Goal: Information Seeking & Learning: Learn about a topic

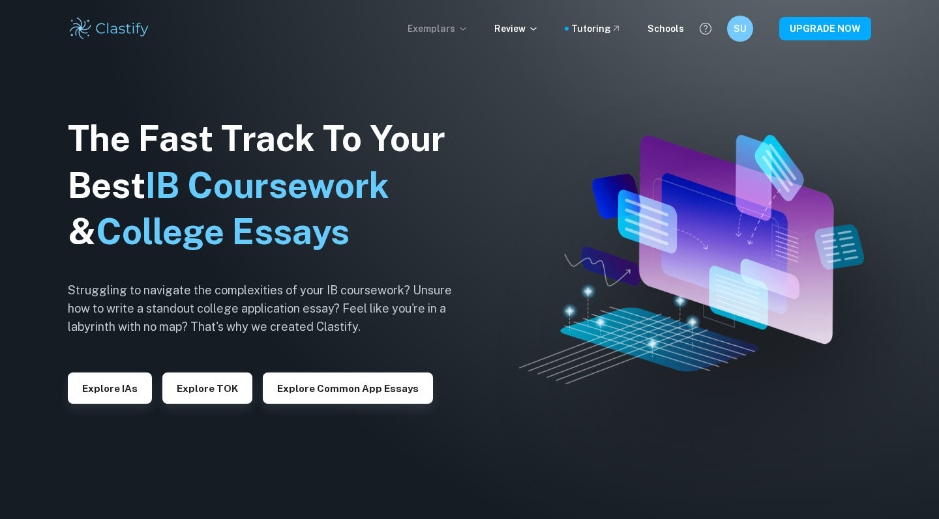
click at [446, 31] on p "Exemplars" at bounding box center [437, 29] width 61 height 14
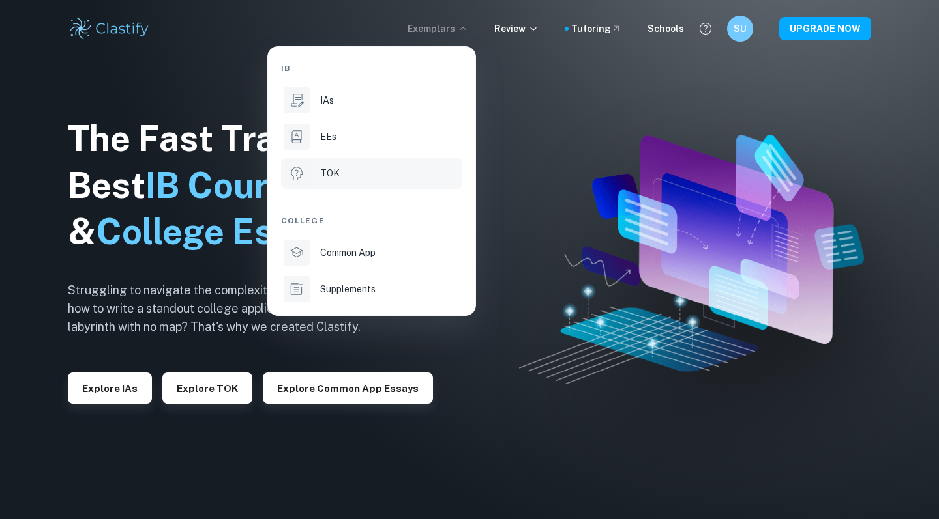
click at [374, 177] on div "TOK" at bounding box center [389, 173] width 139 height 14
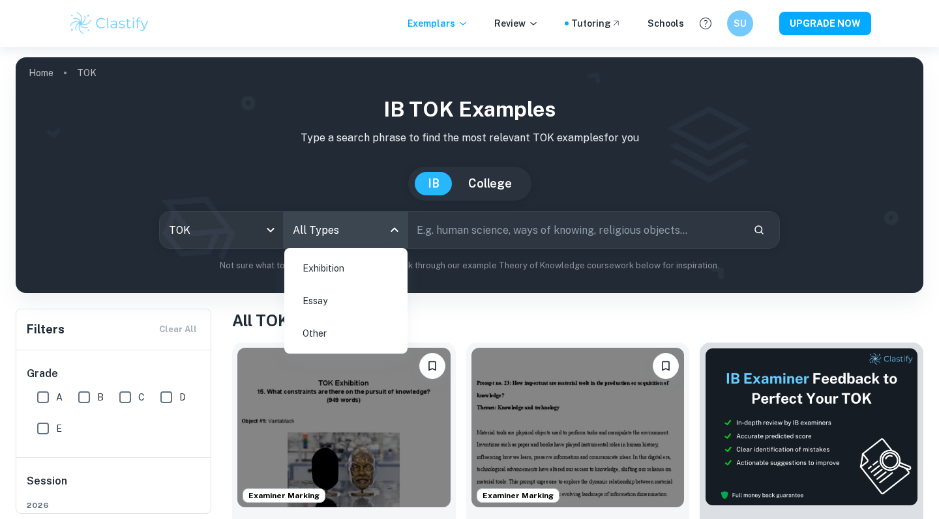
click at [392, 232] on body "We value your privacy We use cookies to enhance your browsing experience, serve…" at bounding box center [469, 306] width 939 height 519
click at [370, 307] on li "Essay" at bounding box center [345, 301] width 113 height 30
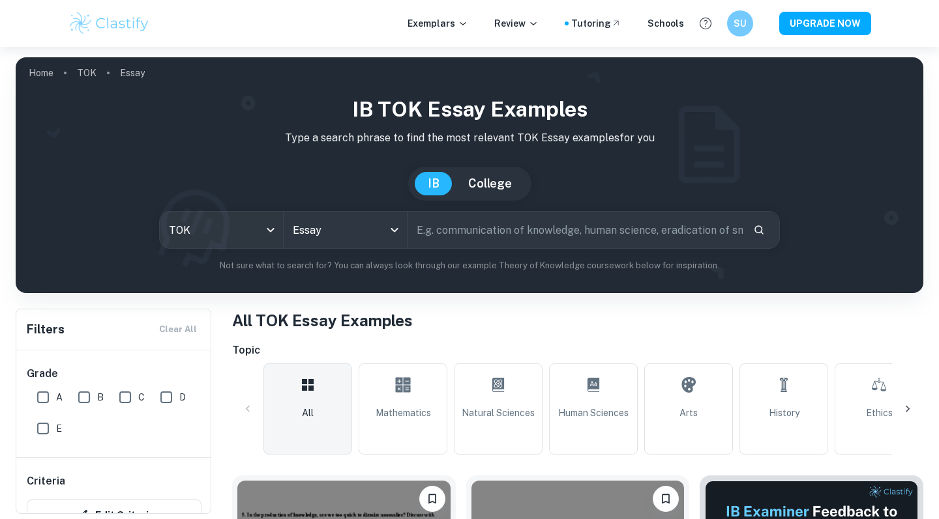
click at [529, 235] on input "text" at bounding box center [574, 230] width 335 height 37
paste input "Prescribed Title #1: In the production of knowledge, does it matter that observ…"
click at [430, 231] on input "Prescribed Title #1: In the production of knowledge, does it matter that observ…" at bounding box center [559, 230] width 305 height 37
click at [423, 231] on input "Prescribed Title #1: In the production of knowledge, does it matter that observ…" at bounding box center [559, 230] width 305 height 37
click at [420, 228] on input "Prescribed Title #1: In the production of knowledge, does it matter that observ…" at bounding box center [559, 230] width 305 height 37
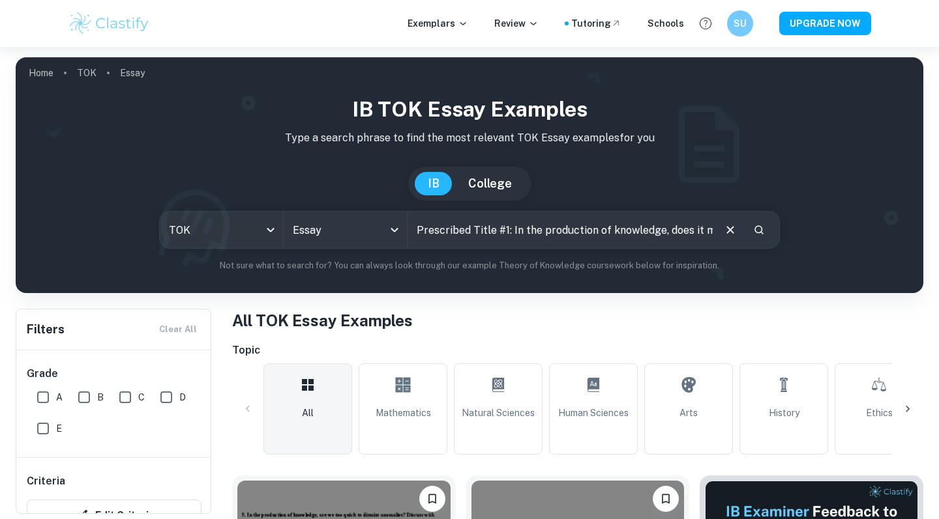
click at [420, 228] on input "Prescribed Title #1: In the production of knowledge, does it matter that observ…" at bounding box center [559, 230] width 305 height 37
drag, startPoint x: 466, startPoint y: 231, endPoint x: 393, endPoint y: 229, distance: 73.0
click at [393, 229] on div "TOK tok Essay Essay Prescribed Title #1: In the production of knowledge, does i…" at bounding box center [469, 230] width 621 height 38
type input "In the production of knowledge, does it matter that observation is an essential…"
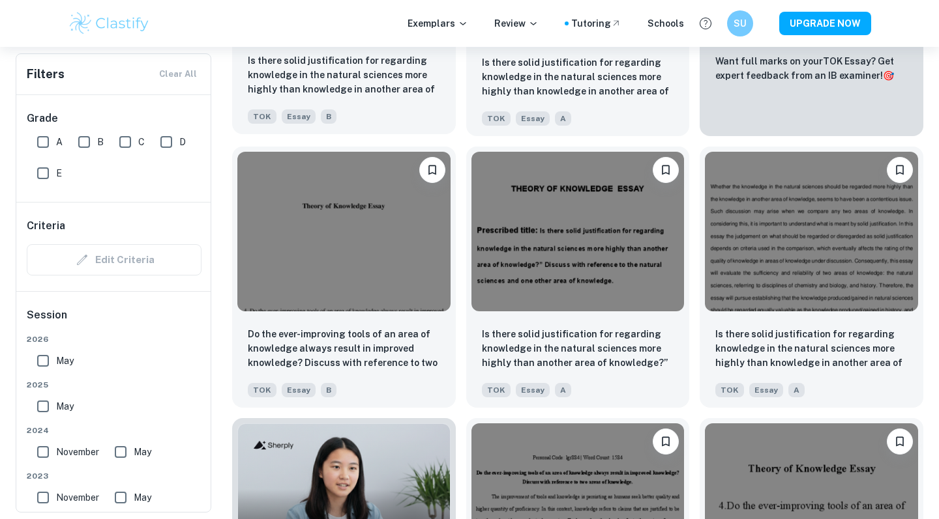
scroll to position [1077, 0]
